Goal: Transaction & Acquisition: Purchase product/service

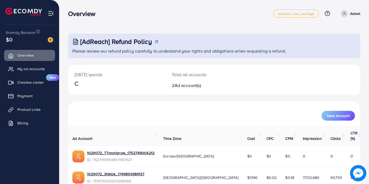
drag, startPoint x: 369, startPoint y: 41, endPoint x: 369, endPoint y: 73, distance: 32.3
click at [369, 73] on div "[AdReach] Refund Policy Please review our refund policy carefully to understand…" at bounding box center [214, 105] width 310 height 211
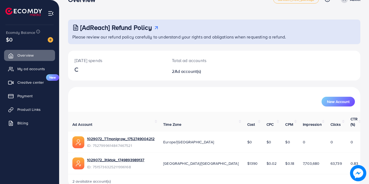
scroll to position [22, 0]
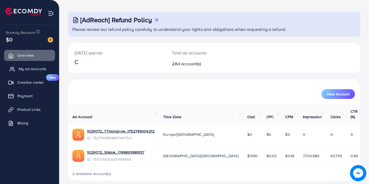
click at [34, 68] on span "My ad accounts" at bounding box center [33, 68] width 28 height 5
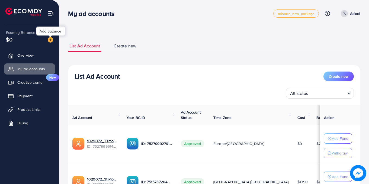
click at [52, 42] on img at bounding box center [50, 39] width 5 height 5
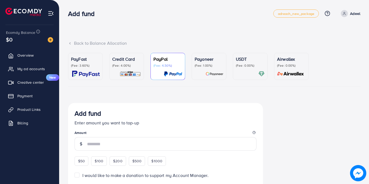
drag, startPoint x: 81, startPoint y: 59, endPoint x: 100, endPoint y: 140, distance: 82.9
click at [81, 59] on p "PayFast" at bounding box center [85, 59] width 29 height 7
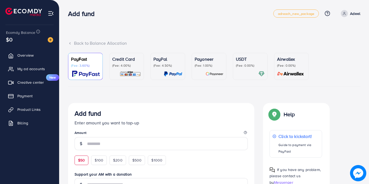
click at [82, 163] on span "$50" at bounding box center [81, 160] width 7 height 5
type input "**"
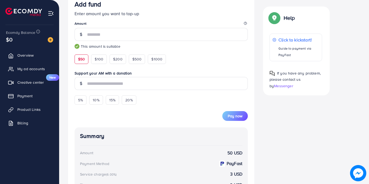
scroll to position [110, 0]
click at [241, 114] on span "Pay now" at bounding box center [235, 115] width 15 height 5
